Goal: Task Accomplishment & Management: Use online tool/utility

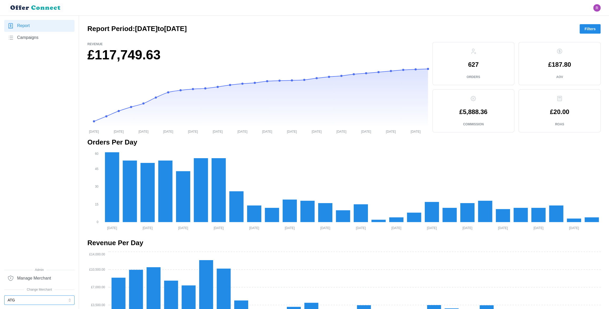
click at [29, 300] on button "ATG" at bounding box center [39, 300] width 70 height 9
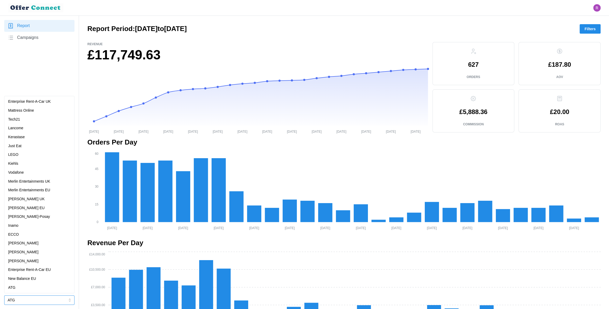
click at [41, 182] on p "Merlin Entertainments UK" at bounding box center [29, 182] width 42 height 6
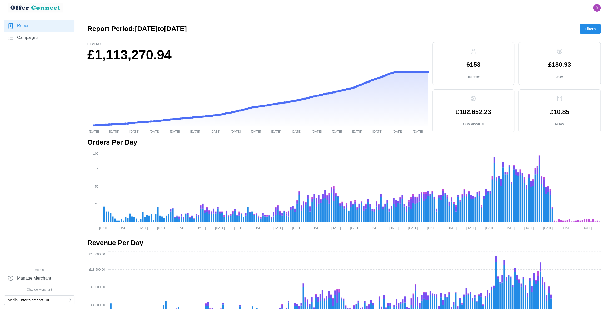
click at [592, 26] on span "Filters" at bounding box center [589, 28] width 11 height 9
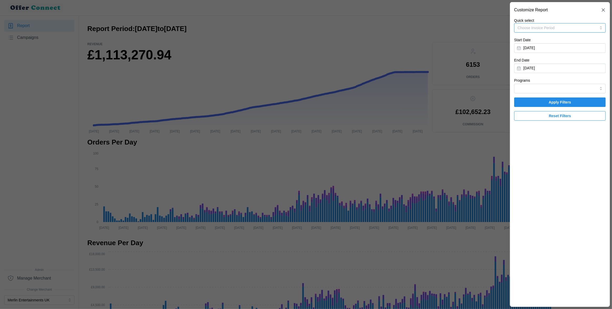
click at [555, 29] on span "Choose Invoice Period" at bounding box center [536, 28] width 37 height 4
click at [566, 41] on div "Invoice-Period-July-2025 [DATE] - [DATE]" at bounding box center [560, 43] width 84 height 11
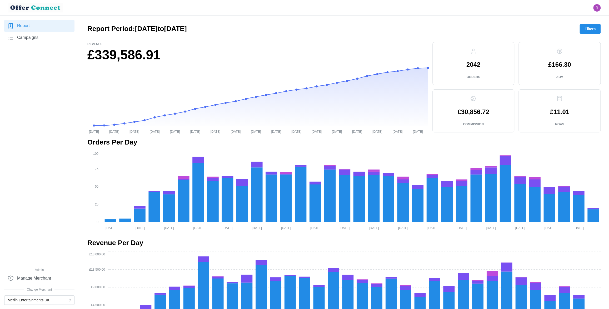
click at [596, 27] on button "Filters" at bounding box center [589, 28] width 21 height 9
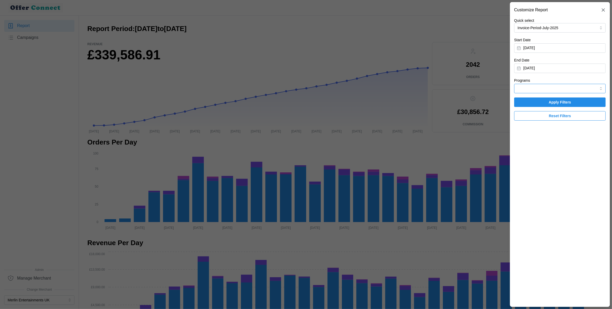
click at [554, 88] on input "Programs" at bounding box center [560, 88] width 92 height 9
click at [553, 101] on span "Mastercard Travel Rewards" at bounding box center [540, 101] width 45 height 6
type input "Mastercard Travel Rewards"
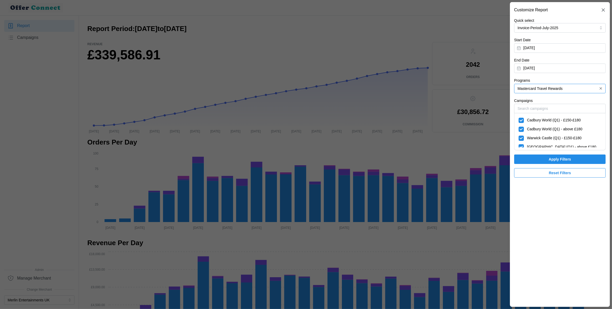
click at [550, 120] on span "Cadbury World (Q1) - £150-£180" at bounding box center [554, 121] width 54 height 6
checkbox input "false"
click at [548, 129] on span "Cadbury World (Q1) - above £180" at bounding box center [554, 129] width 55 height 6
checkbox input "false"
click at [548, 136] on span "Warwick Castle (Q1) - £150-£180" at bounding box center [554, 138] width 54 height 6
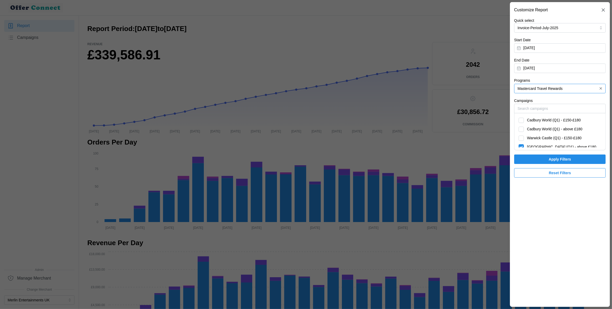
checkbox input "false"
click at [548, 145] on span "[GEOGRAPHIC_DATA] (Q1) - above £180" at bounding box center [561, 147] width 69 height 6
checkbox input "false"
click at [549, 135] on span "London Dungeon - £150-£180" at bounding box center [551, 134] width 49 height 6
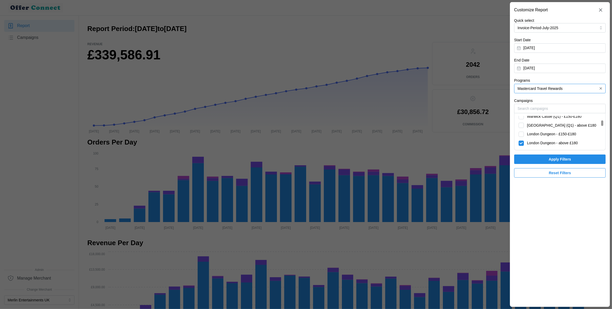
checkbox input "false"
click at [546, 142] on span "London Dungeon - above £180" at bounding box center [552, 143] width 51 height 6
checkbox input "false"
click at [546, 127] on span "London Eye - £150-£180" at bounding box center [547, 126] width 41 height 6
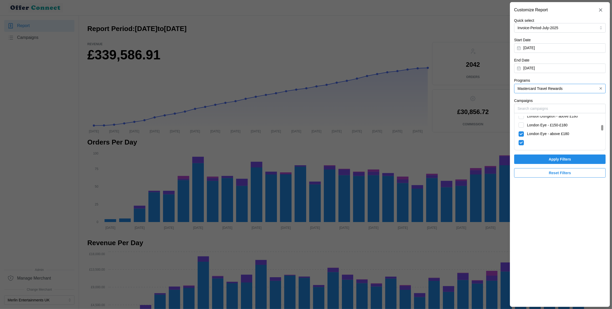
checkbox input "false"
click at [545, 133] on span "London Eye - above £180" at bounding box center [548, 134] width 42 height 6
checkbox input "false"
click at [544, 149] on span "Madame Tussauds [GEOGRAPHIC_DATA] - £150-£180" at bounding box center [560, 154] width 83 height 11
checkbox input "false"
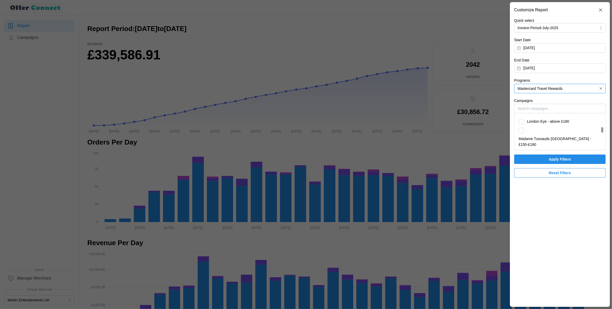
scroll to position [88, 0]
click at [541, 155] on span "SEA LIFE [GEOGRAPHIC_DATA] - £150-£180" at bounding box center [557, 158] width 76 height 6
checkbox input "false"
click at [540, 172] on span "SEA LIFE [GEOGRAPHIC_DATA] - above £180" at bounding box center [558, 175] width 78 height 6
checkbox input "false"
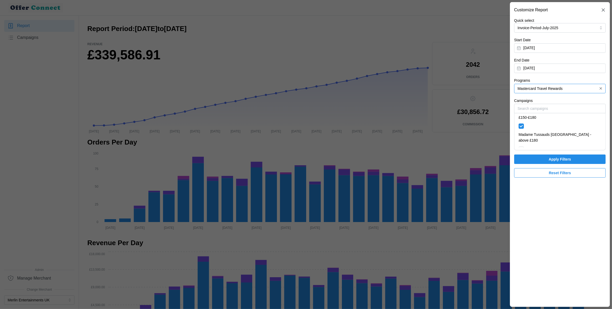
click at [540, 181] on span "[PERSON_NAME]'s Adventure - £150-£180" at bounding box center [562, 184] width 71 height 6
checkbox input "false"
click at [540, 190] on span "[PERSON_NAME]'s Adventure - above £180" at bounding box center [563, 193] width 73 height 6
checkbox input "false"
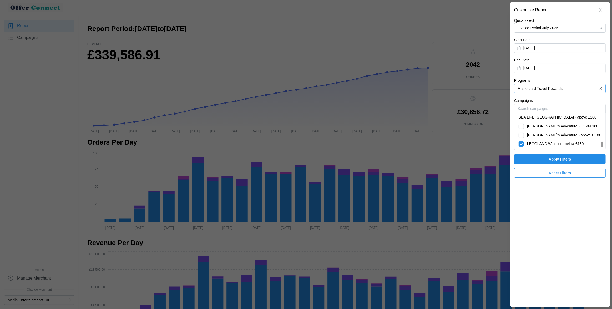
click at [543, 186] on span "[GEOGRAPHIC_DATA] - above £180" at bounding box center [557, 189] width 61 height 6
checkbox input "false"
click at [543, 177] on span "[GEOGRAPHIC_DATA] - below £180" at bounding box center [557, 180] width 60 height 6
checkbox input "false"
click at [542, 168] on span "Cadbury World - above £180" at bounding box center [550, 171] width 47 height 6
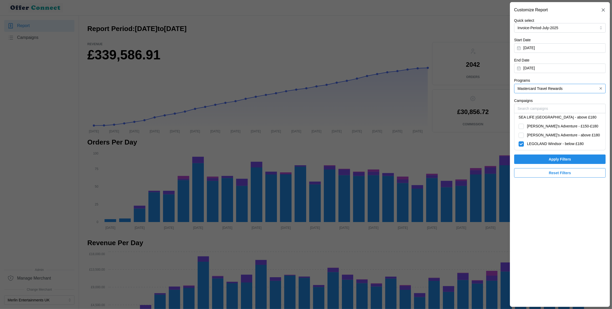
checkbox input "false"
click at [542, 158] on div "Cadbury World - below £180" at bounding box center [560, 162] width 88 height 9
checkbox input "false"
click at [545, 173] on span "LEGOLAND Windsor - above £180" at bounding box center [555, 176] width 57 height 6
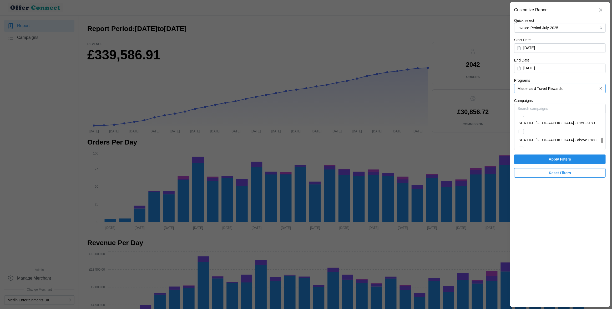
checkbox input "false"
click at [545, 163] on div "LEGOLAND Windsor - below £180" at bounding box center [560, 167] width 88 height 9
checkbox input "false"
click at [550, 142] on span "Madame Tussauds [GEOGRAPHIC_DATA] - above £180" at bounding box center [560, 147] width 83 height 11
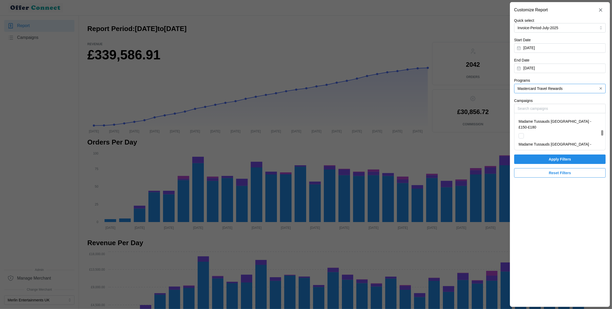
checkbox input "false"
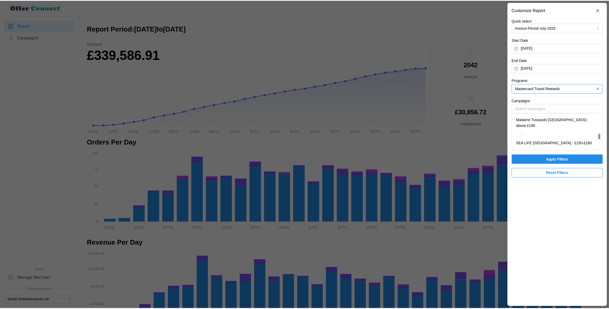
scroll to position [99, 0]
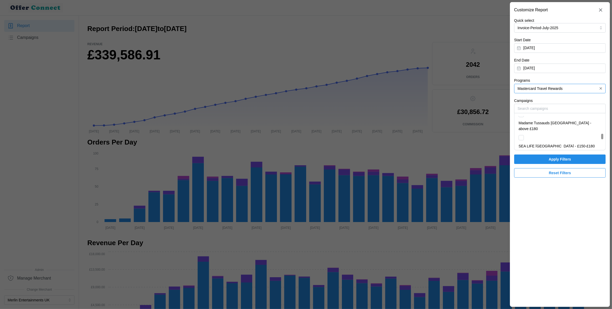
click at [540, 168] on div "[PERSON_NAME]'s Adventure - £150-£180" at bounding box center [560, 172] width 88 height 9
checkbox input "true"
click at [563, 160] on span "Apply Filters" at bounding box center [560, 159] width 22 height 9
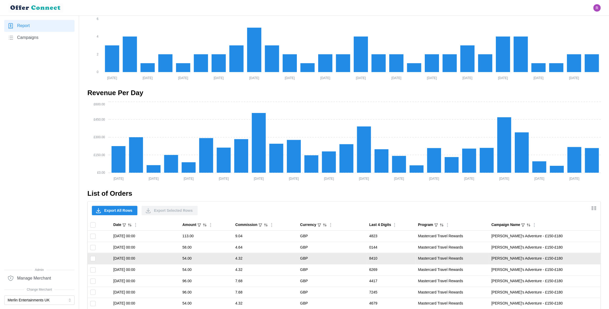
scroll to position [245, 0]
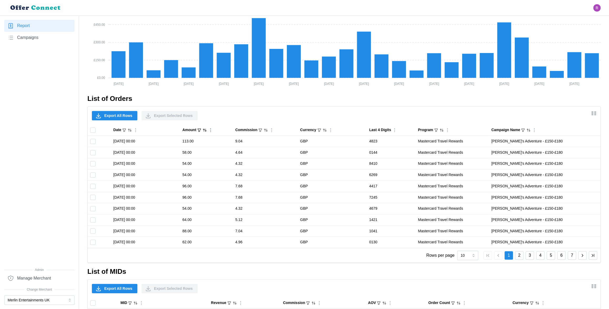
click at [207, 129] on icon "Sort by Amount descending" at bounding box center [205, 130] width 4 height 4
click at [207, 129] on icon "Sorted by Amount descending" at bounding box center [205, 130] width 4 height 4
click at [110, 115] on span "Export All Rows" at bounding box center [118, 115] width 28 height 9
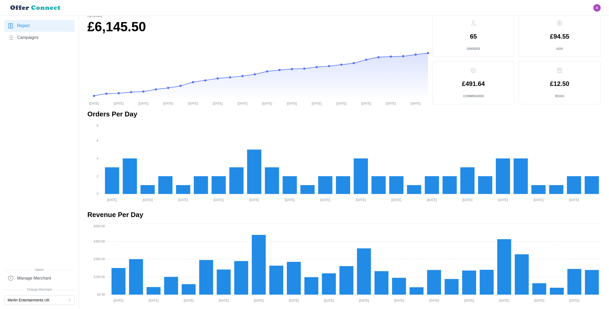
scroll to position [28, 0]
